Goal: Task Accomplishment & Management: Complete application form

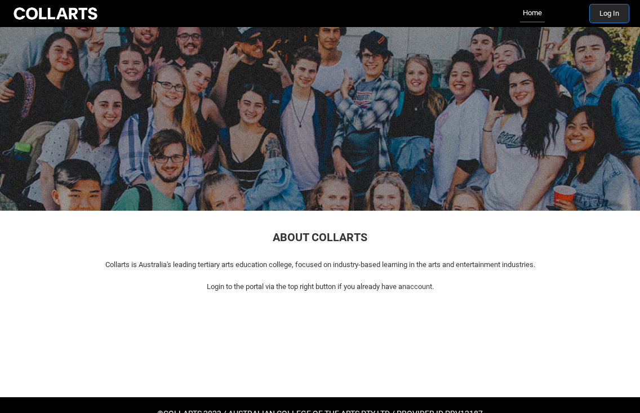
click at [596, 15] on button "Log In" at bounding box center [609, 14] width 39 height 18
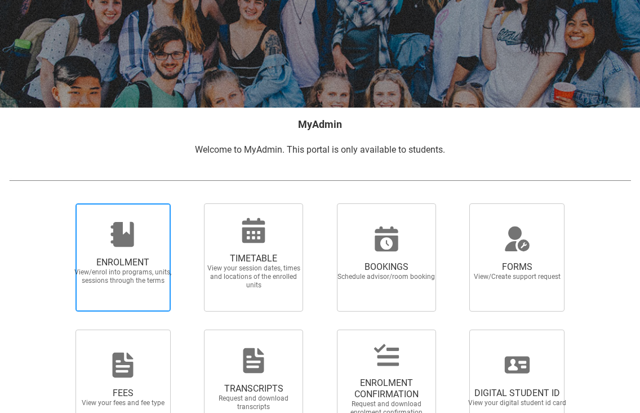
scroll to position [126, 0]
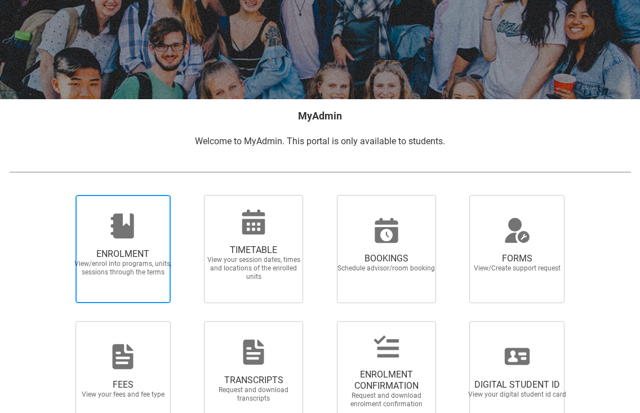
click at [125, 255] on span "ENROLMENT" at bounding box center [122, 254] width 99 height 11
click at [64, 195] on input "ENROLMENT View/enrol into programs, units, sessions through the terms" at bounding box center [63, 195] width 1 height 1
radio input "true"
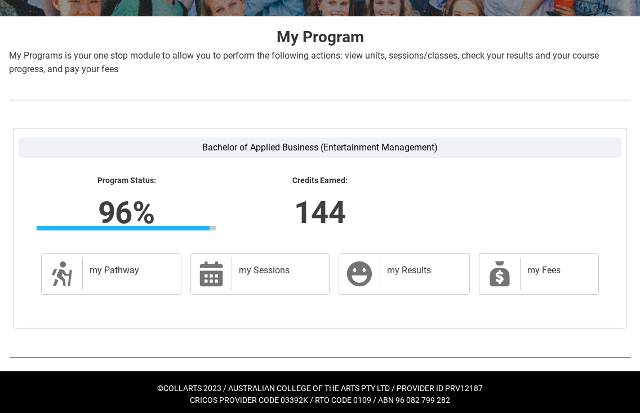
scroll to position [213, 0]
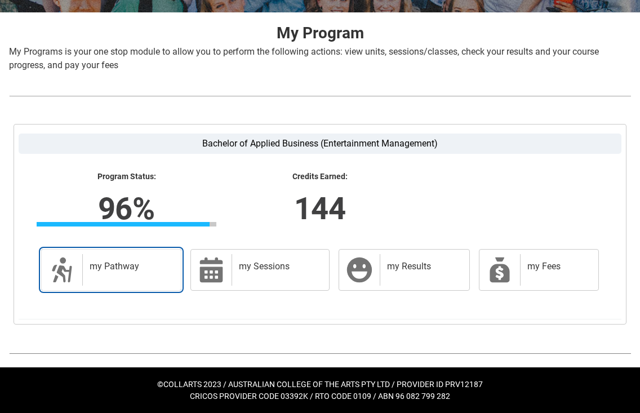
click at [125, 265] on h2 "my Pathway" at bounding box center [130, 266] width 80 height 11
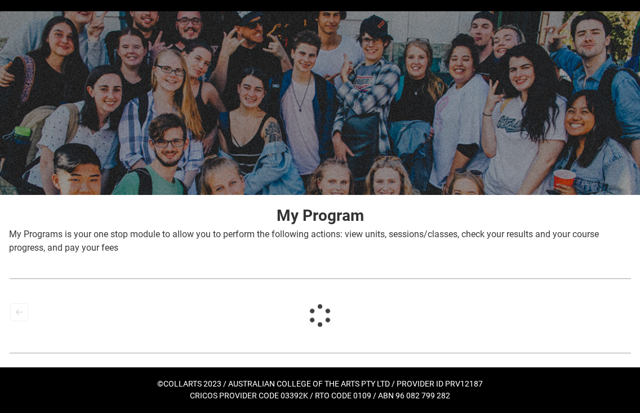
scroll to position [30, 0]
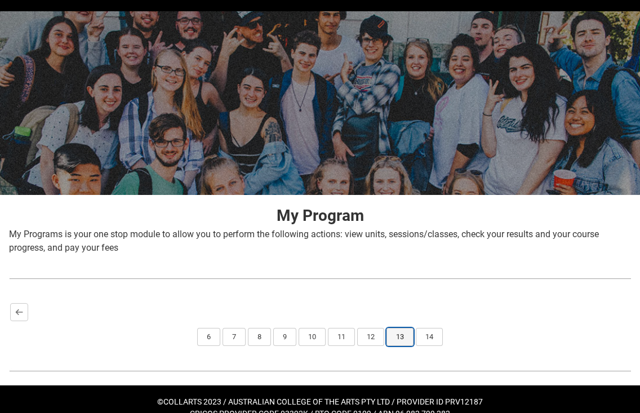
click at [401, 334] on button "13" at bounding box center [400, 337] width 27 height 18
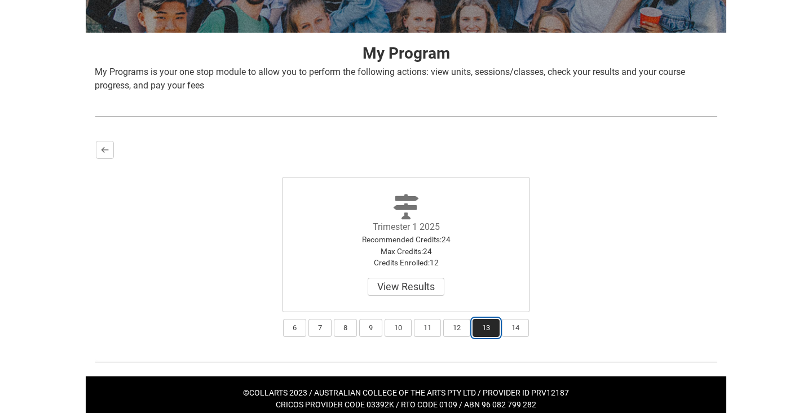
scroll to position [202, 0]
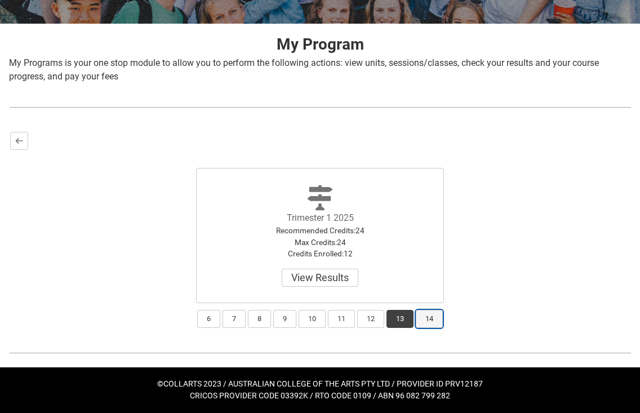
click at [427, 318] on button "14" at bounding box center [429, 319] width 27 height 18
click at [17, 138] on lightning-primitive-icon "button" at bounding box center [19, 141] width 8 height 8
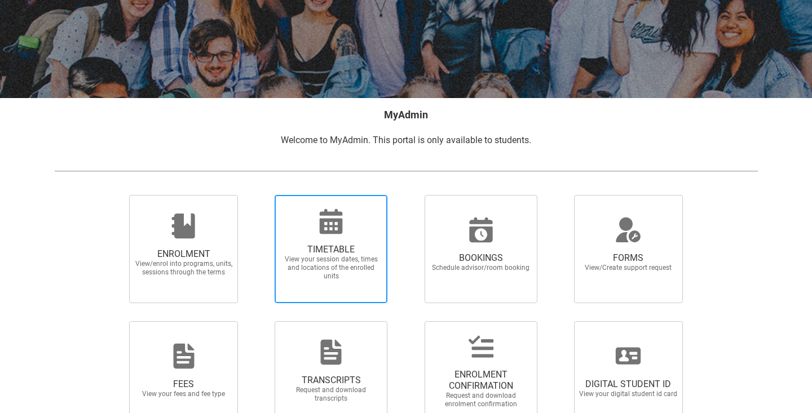
scroll to position [131, 0]
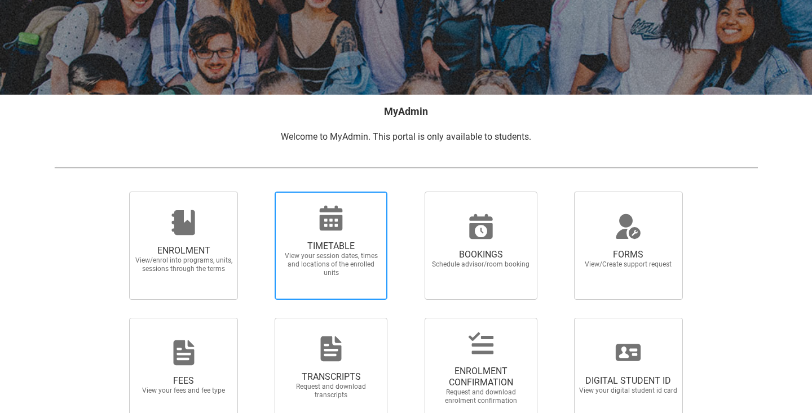
click at [324, 246] on span "TIMETABLE" at bounding box center [330, 246] width 99 height 11
click at [260, 192] on input "TIMETABLE View your session dates, times and locations of the enrolled units" at bounding box center [260, 191] width 1 height 1
radio input "true"
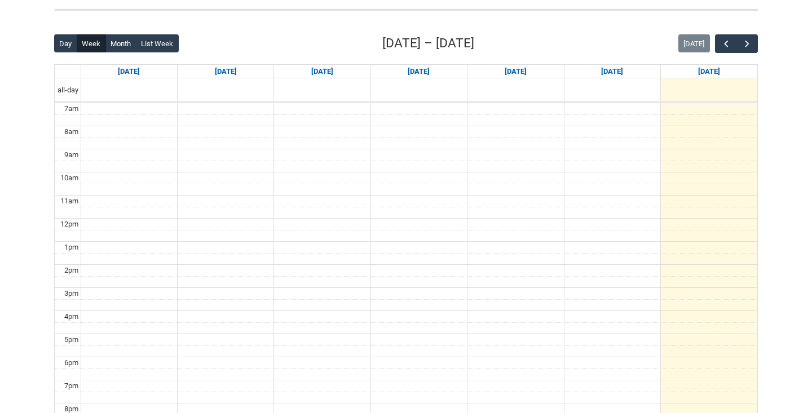
scroll to position [251, 0]
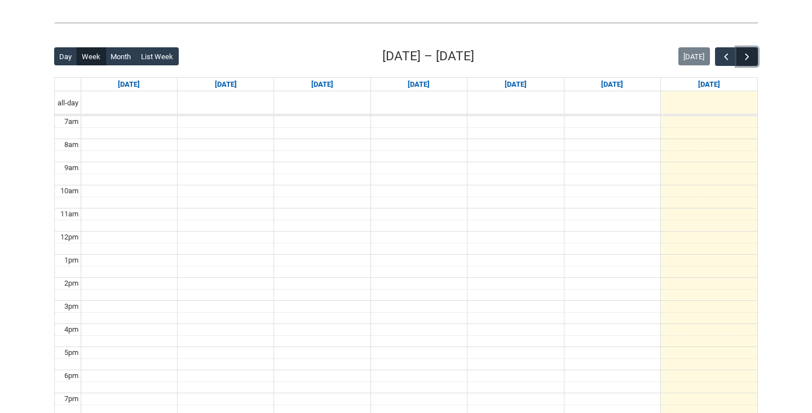
click at [640, 56] on button "button" at bounding box center [746, 56] width 21 height 19
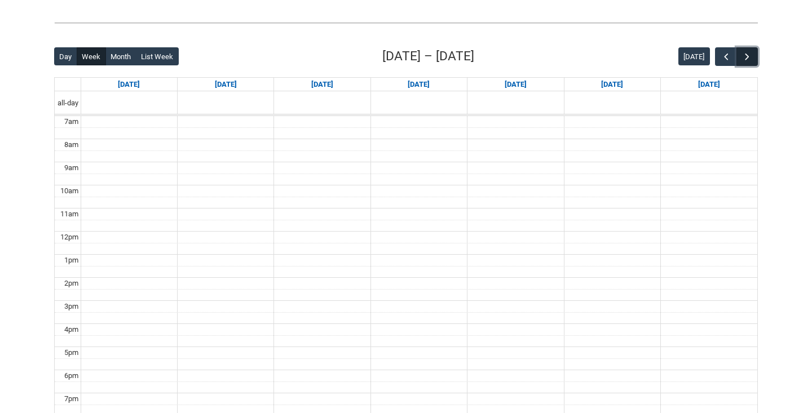
click at [640, 56] on button "button" at bounding box center [746, 56] width 21 height 19
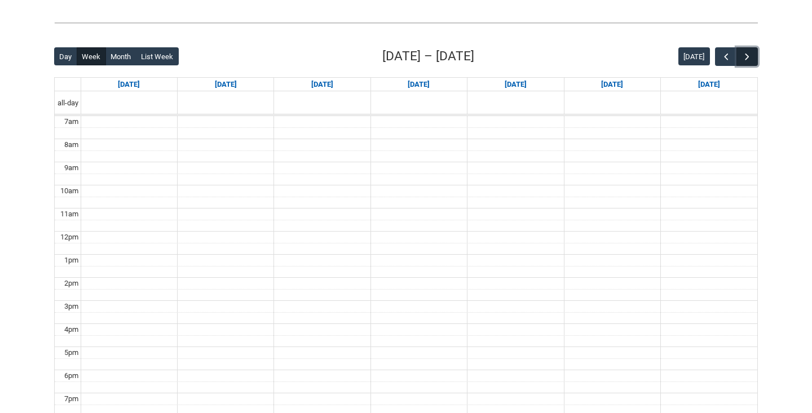
click at [640, 56] on button "button" at bounding box center [746, 56] width 21 height 19
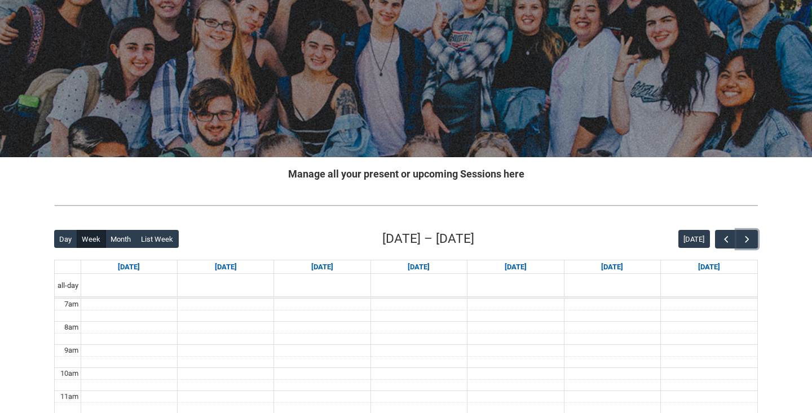
scroll to position [0, 0]
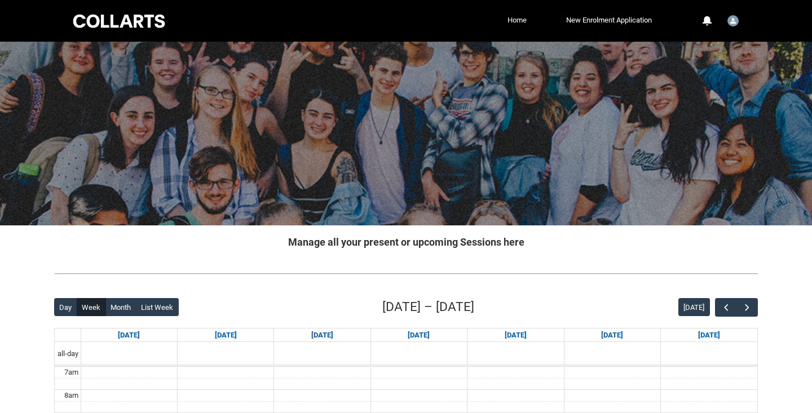
click at [511, 25] on link "Home" at bounding box center [517, 20] width 25 height 17
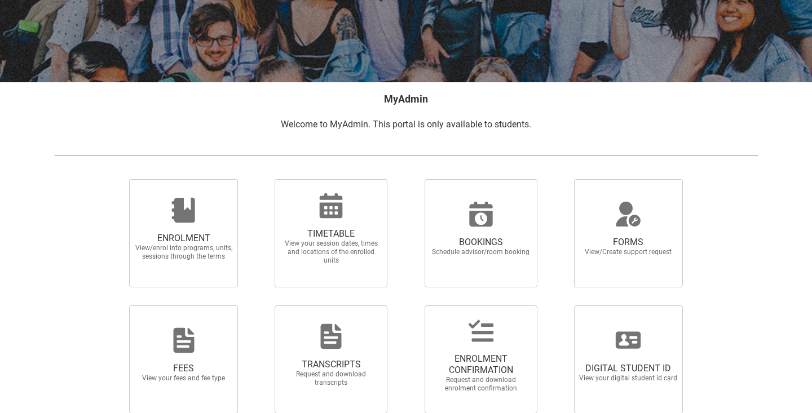
scroll to position [147, 0]
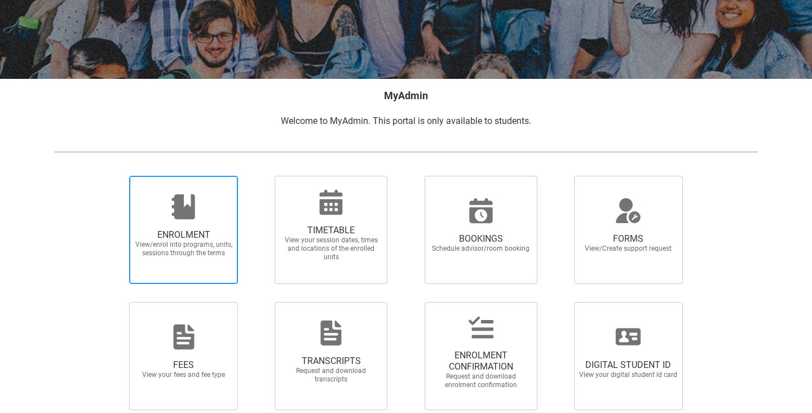
click at [194, 251] on span "View/enrol into programs, units, sessions through the terms" at bounding box center [183, 249] width 99 height 17
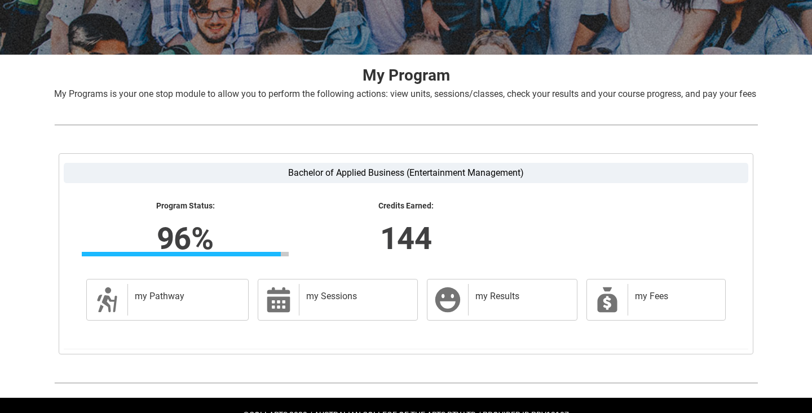
scroll to position [215, 0]
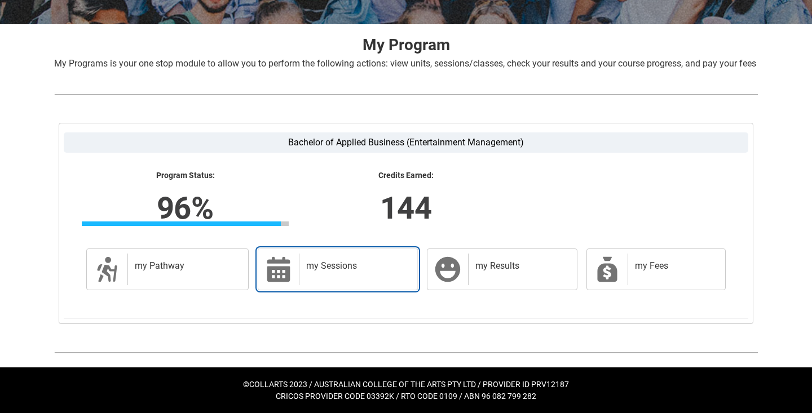
click at [319, 258] on div "my Sessions" at bounding box center [356, 270] width 114 height 32
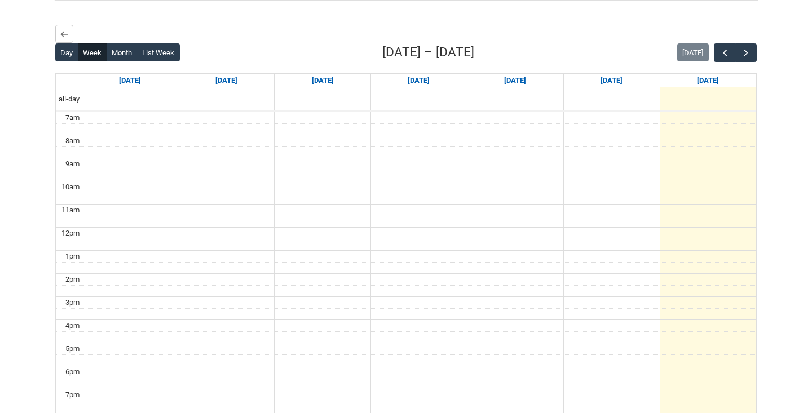
scroll to position [294, 0]
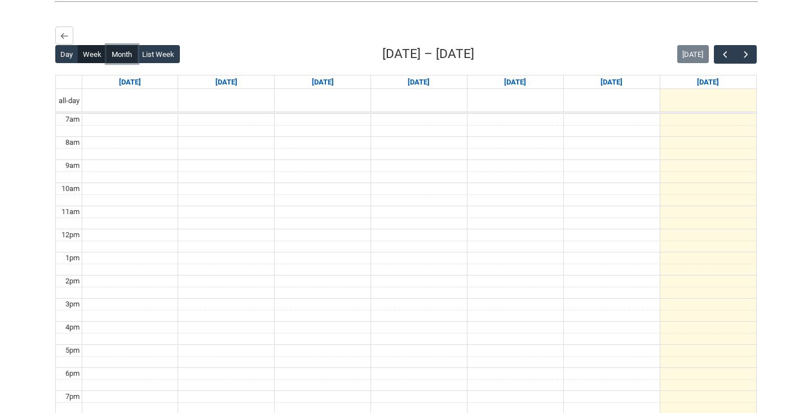
click at [122, 63] on button "Month" at bounding box center [122, 54] width 31 height 18
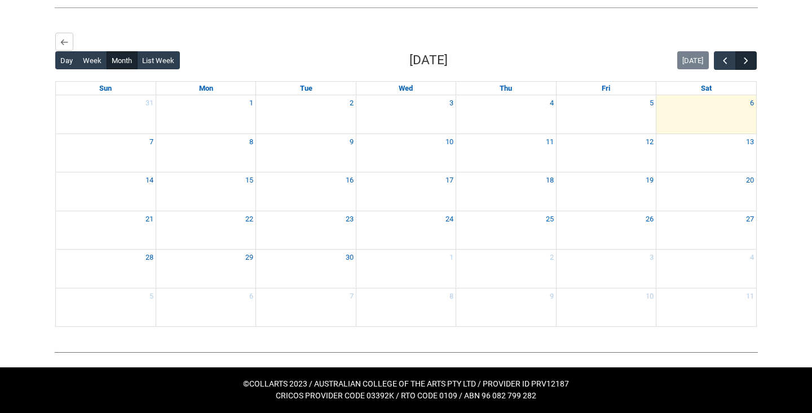
click at [640, 67] on span "button" at bounding box center [745, 60] width 11 height 11
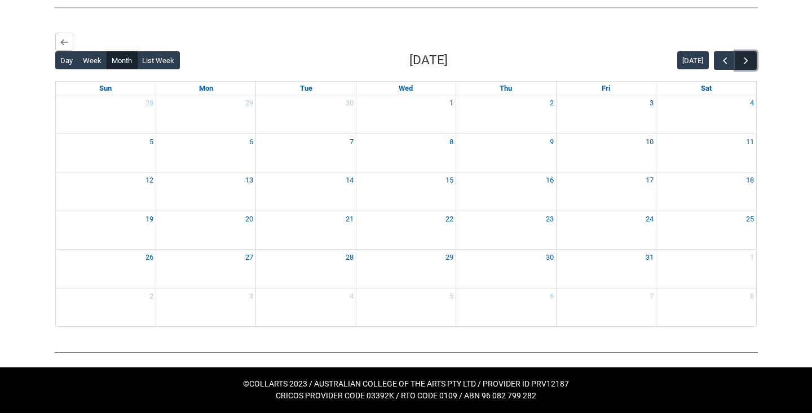
click at [640, 67] on span "button" at bounding box center [745, 60] width 11 height 11
click at [60, 51] on button "Back" at bounding box center [64, 42] width 18 height 18
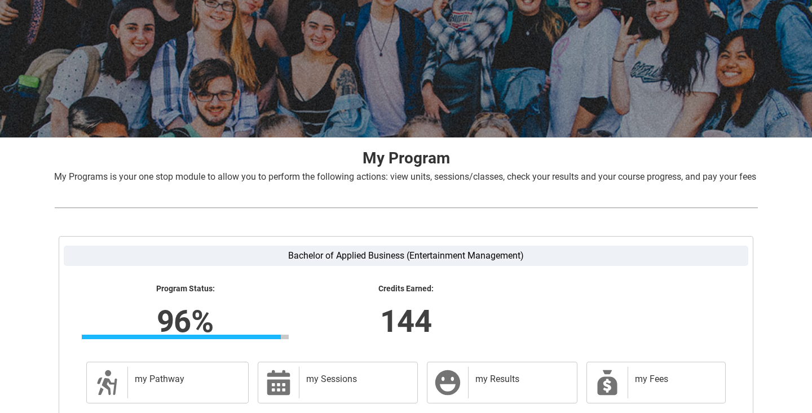
scroll to position [0, 0]
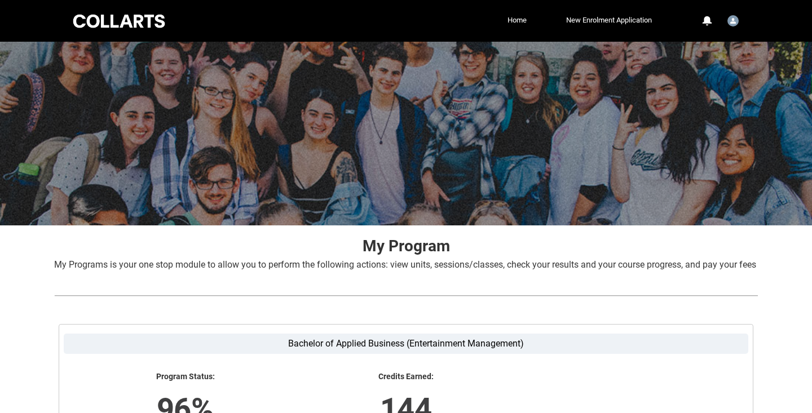
click at [529, 20] on li "New Enrolment Application" at bounding box center [591, 20] width 125 height 17
click at [513, 19] on link "Home" at bounding box center [517, 20] width 25 height 17
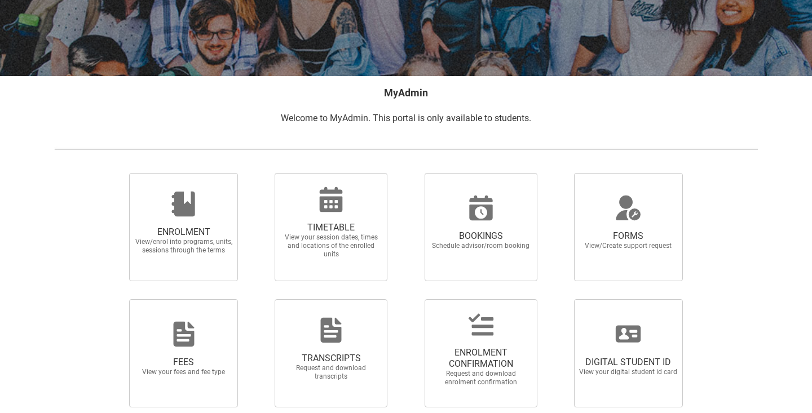
scroll to position [198, 0]
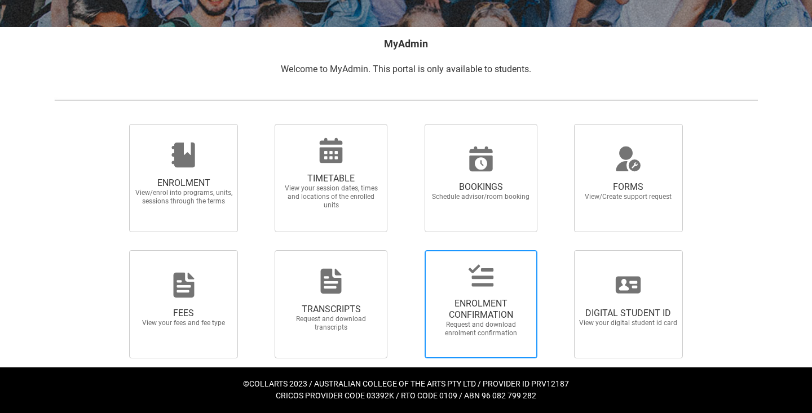
click at [498, 276] on div at bounding box center [481, 275] width 108 height 27
click at [410, 250] on input "ENROLMENT CONFIRMATION Request and download enrolment confirmation" at bounding box center [410, 250] width 1 height 1
radio input "true"
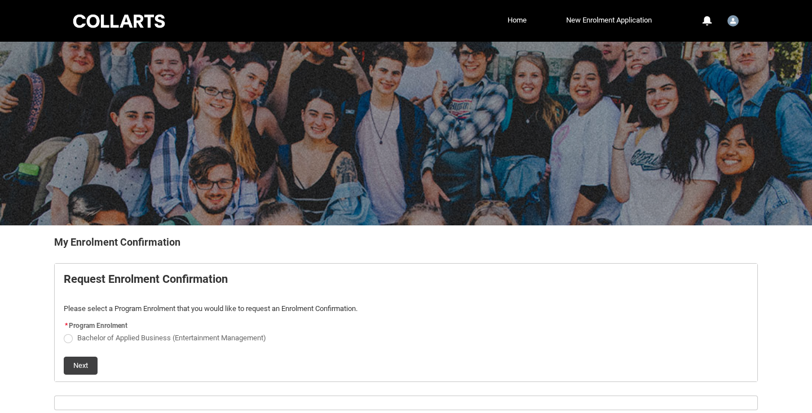
scroll to position [52, 0]
